Goal: Task Accomplishment & Management: Use online tool/utility

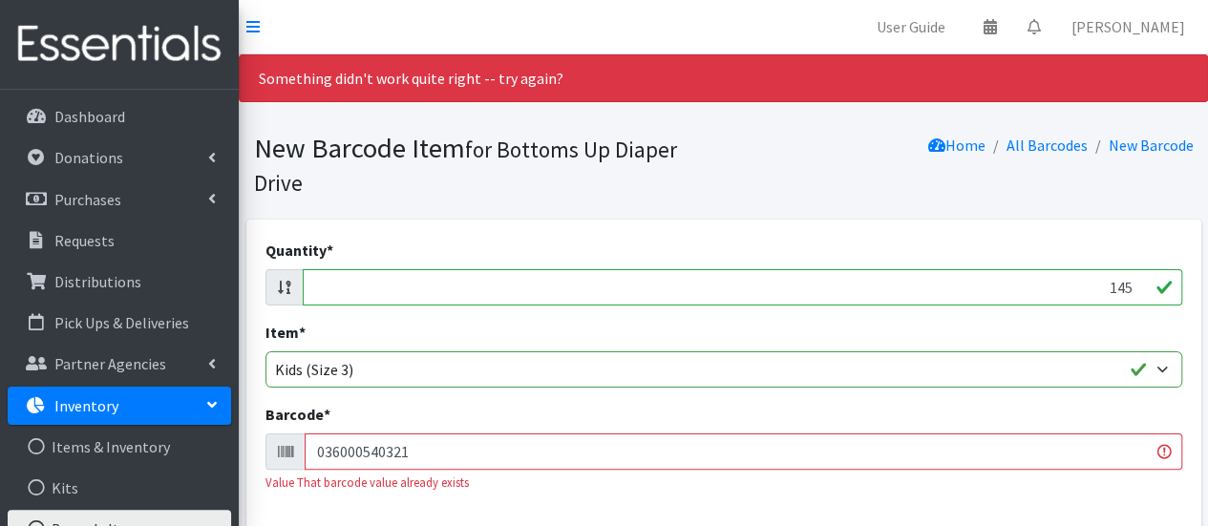
click at [1133, 286] on input "145" at bounding box center [742, 287] width 879 height 36
type input "1"
type input "132"
click at [1073, 450] on input "036000540321" at bounding box center [744, 452] width 878 height 36
type input "036000540321036000539387"
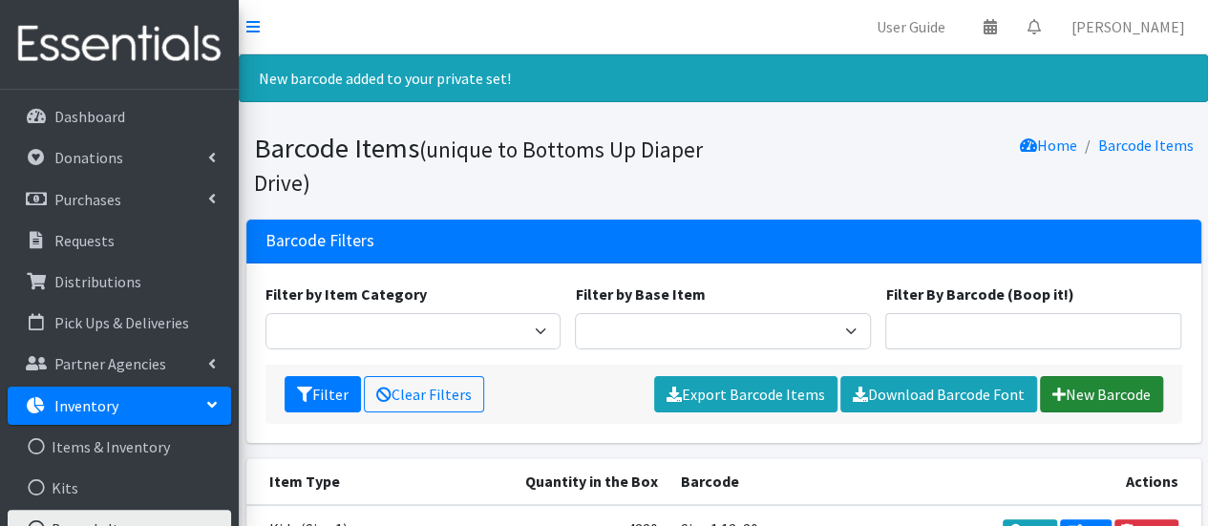
click at [1094, 385] on link "New Barcode" at bounding box center [1101, 394] width 123 height 36
